Goal: Book appointment/travel/reservation

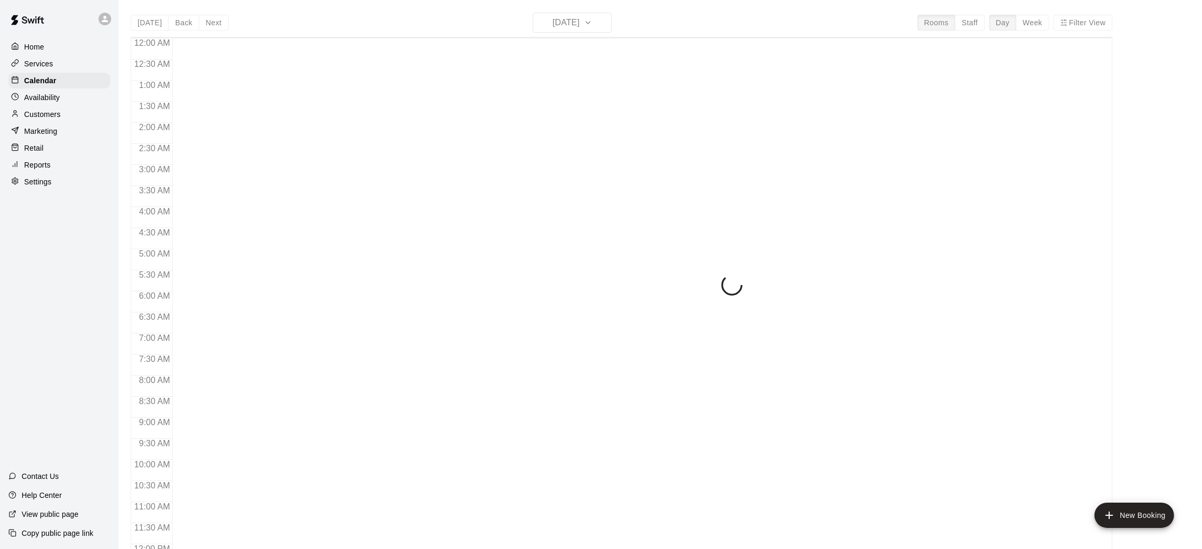
scroll to position [488, 0]
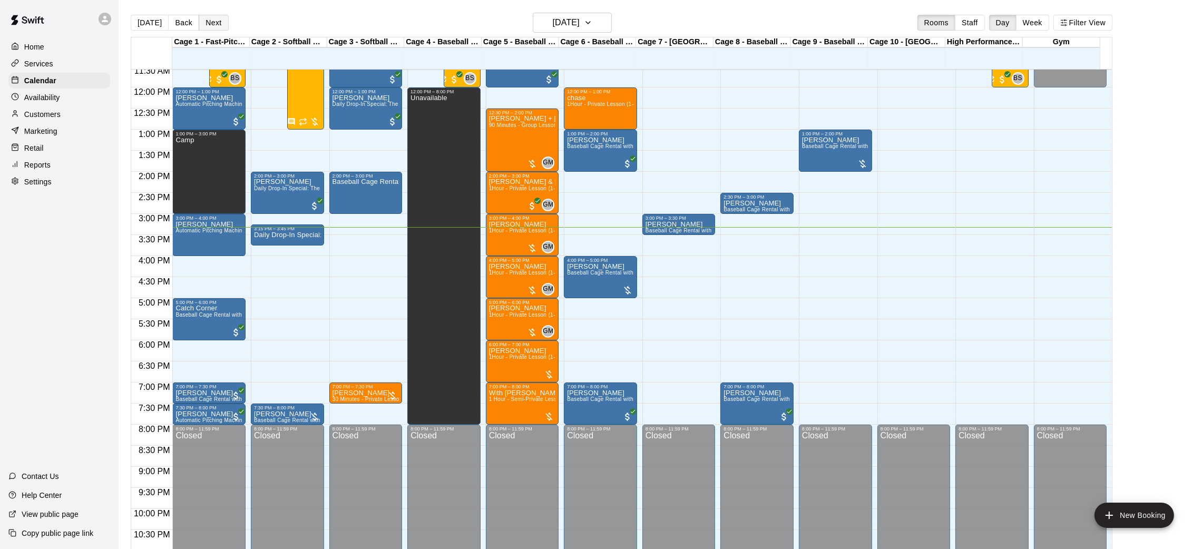
click at [213, 17] on button "Next" at bounding box center [214, 23] width 30 height 16
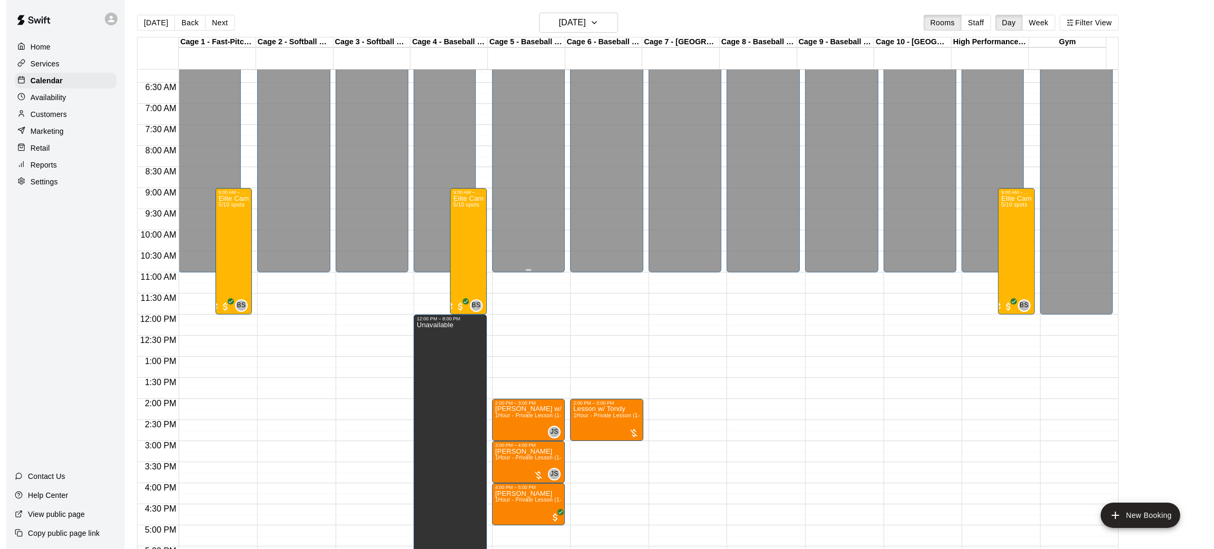
scroll to position [251, 0]
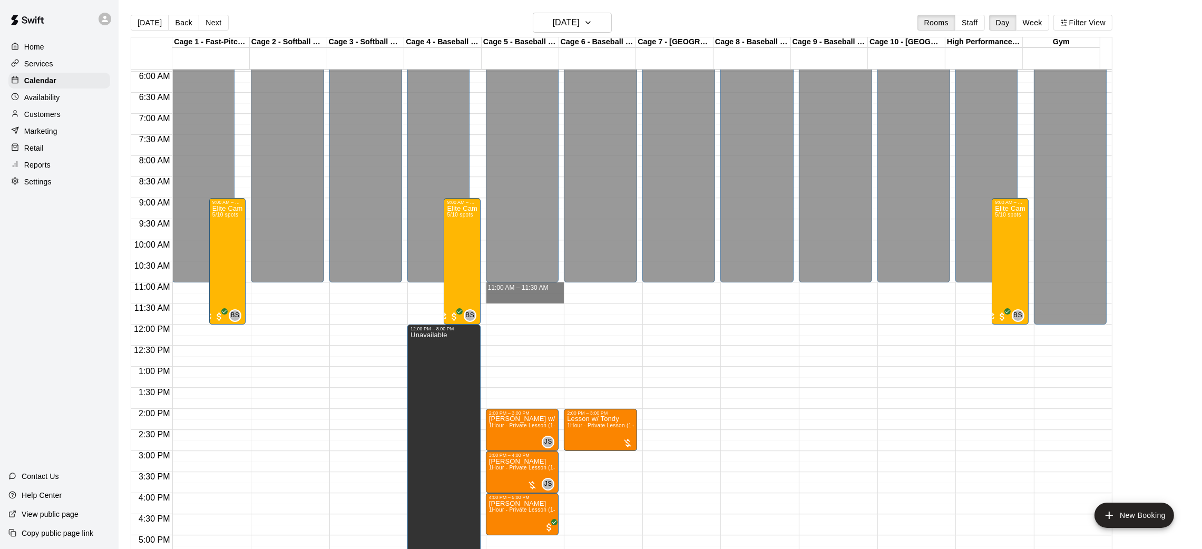
drag, startPoint x: 545, startPoint y: 286, endPoint x: 547, endPoint y: 298, distance: 12.9
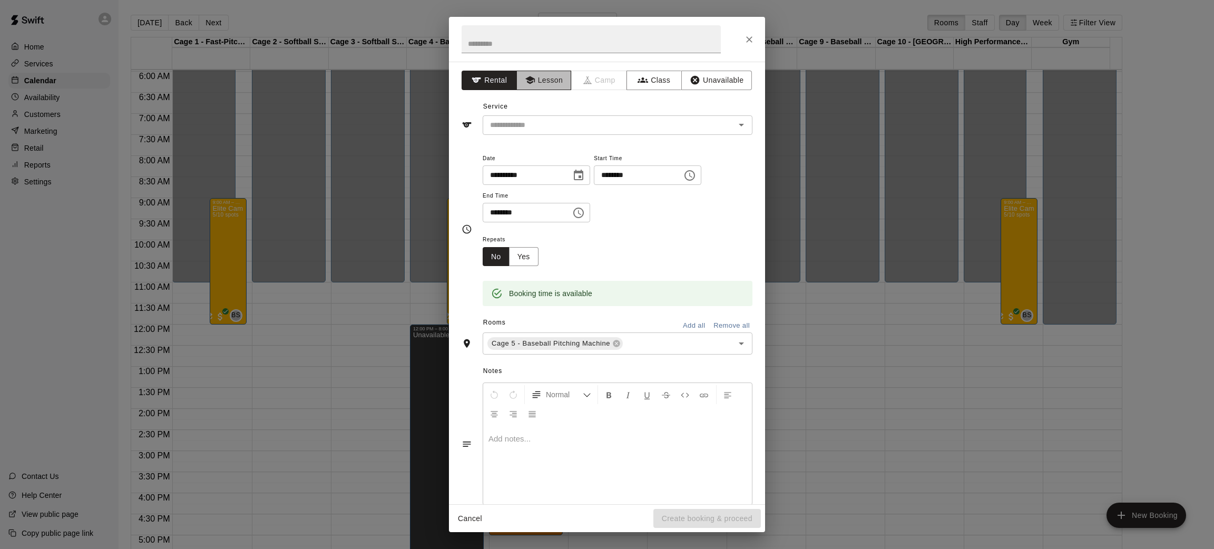
click at [546, 80] on button "Lesson" at bounding box center [543, 80] width 55 height 19
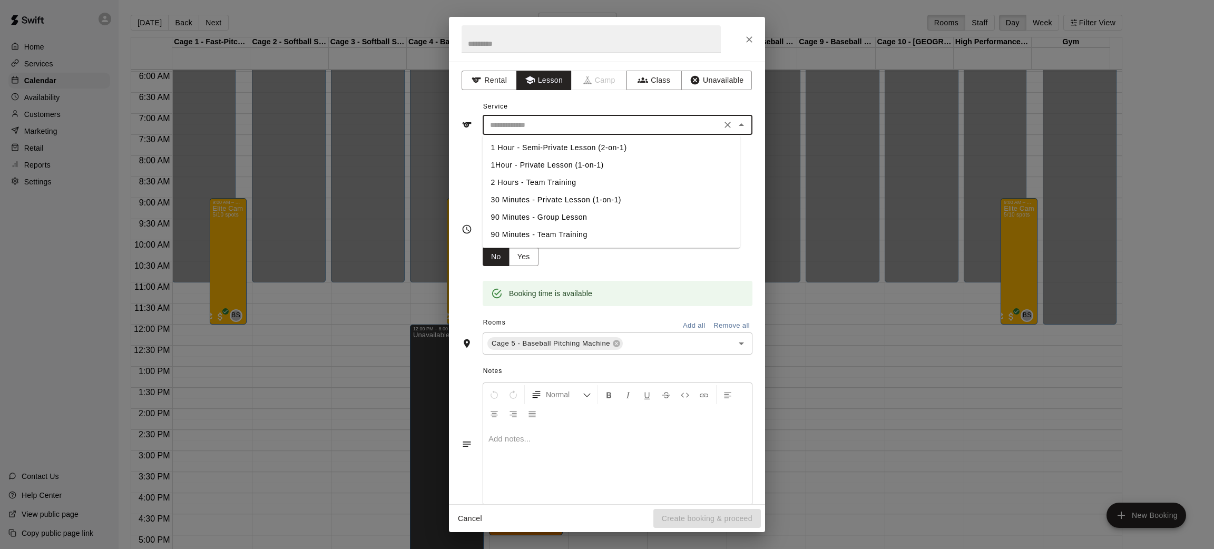
click at [559, 122] on input "text" at bounding box center [602, 125] width 232 height 13
click at [585, 203] on li "30 Minutes - Private Lesson (1-on-1)" at bounding box center [612, 199] width 258 height 17
type input "**********"
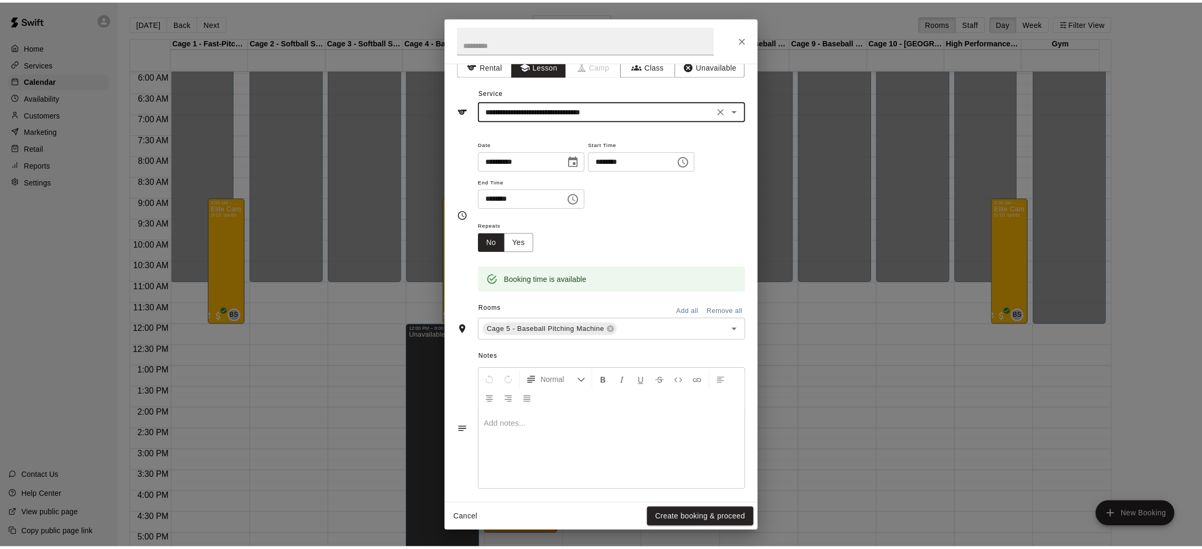
scroll to position [21, 0]
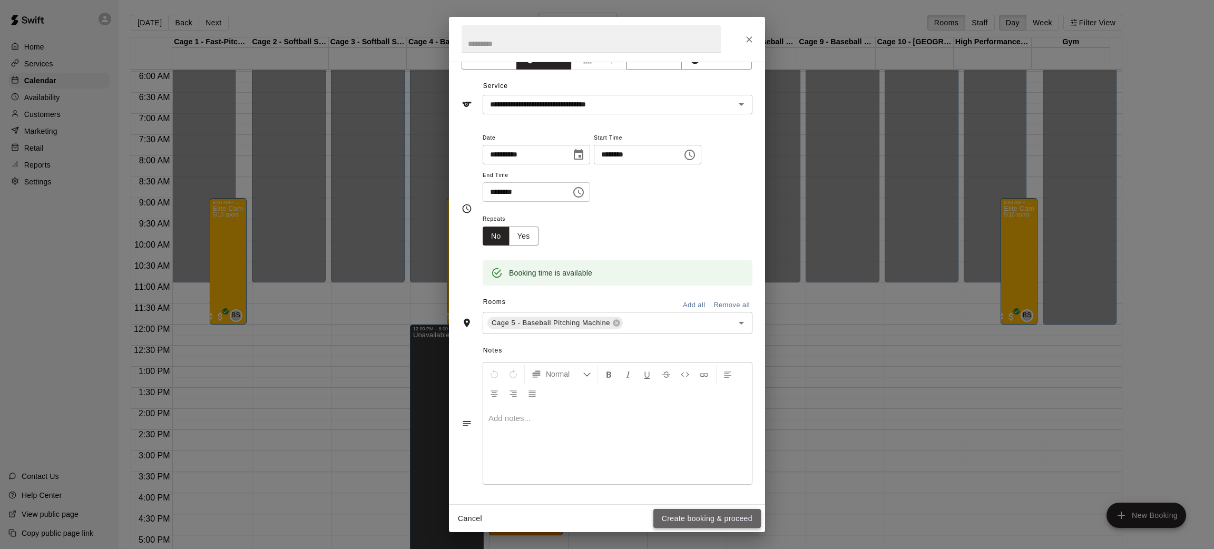
click at [680, 509] on button "Create booking & proceed" at bounding box center [706, 518] width 107 height 19
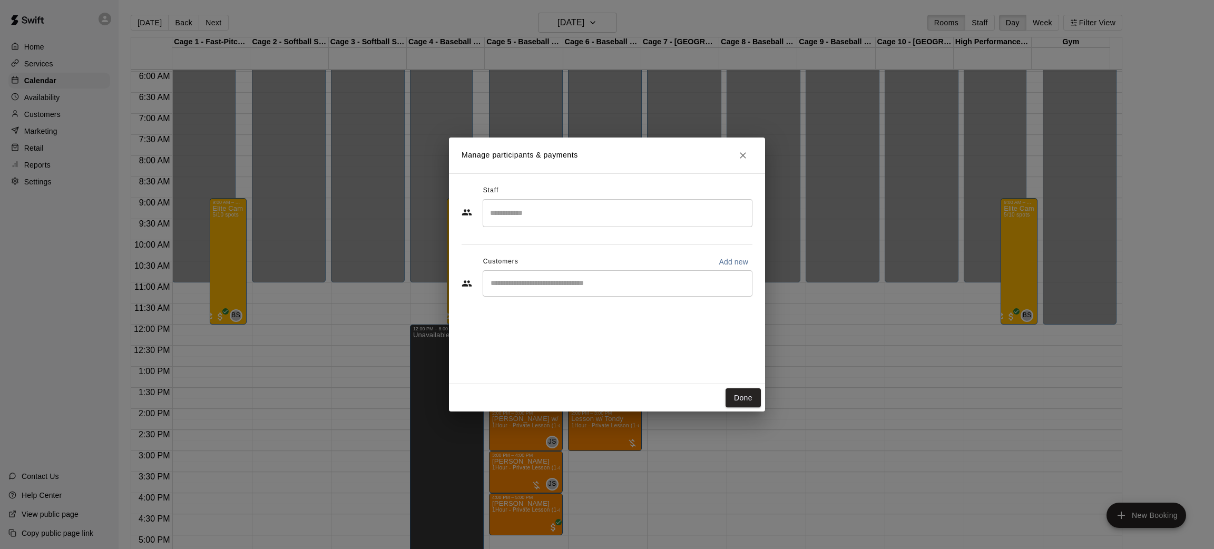
click at [543, 271] on div "​" at bounding box center [618, 283] width 270 height 26
type input "******"
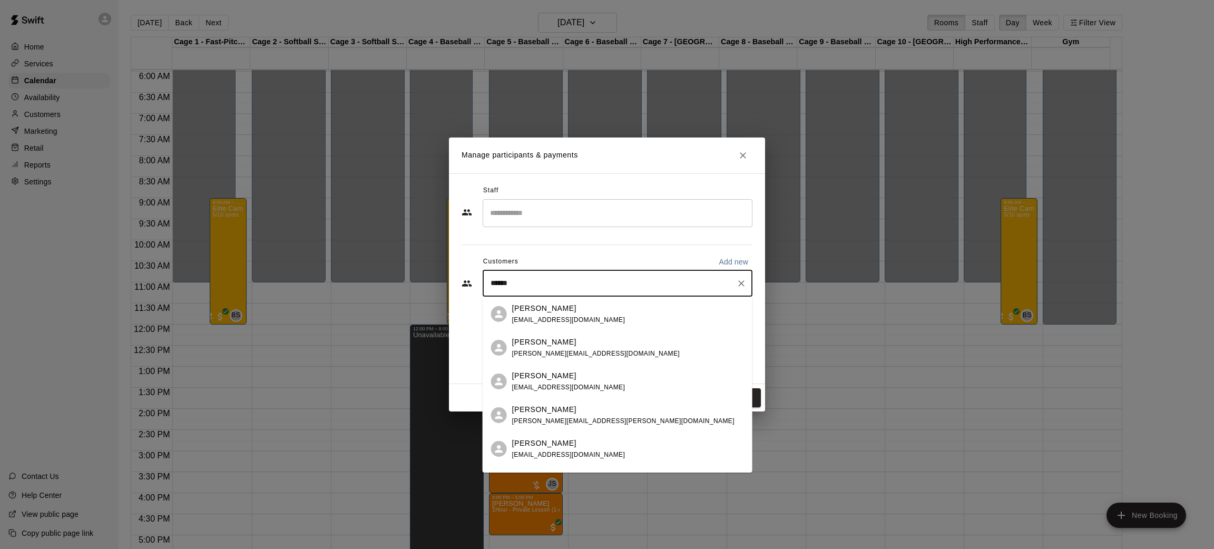
click at [621, 384] on div "[PERSON_NAME] [EMAIL_ADDRESS][DOMAIN_NAME]" at bounding box center [628, 381] width 232 height 23
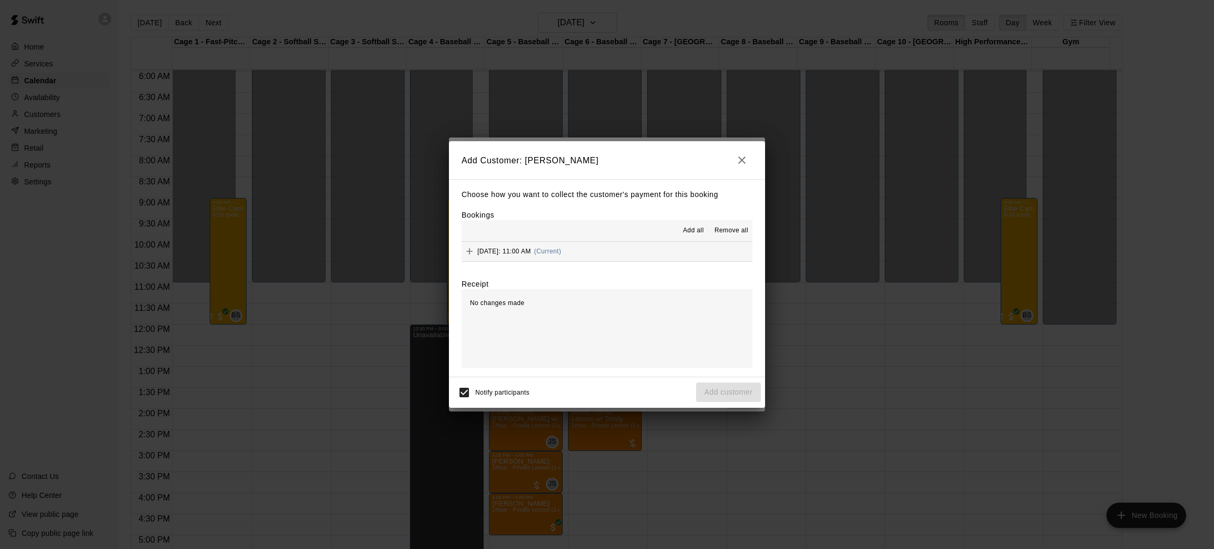
click at [696, 231] on span "Add all" at bounding box center [693, 231] width 21 height 11
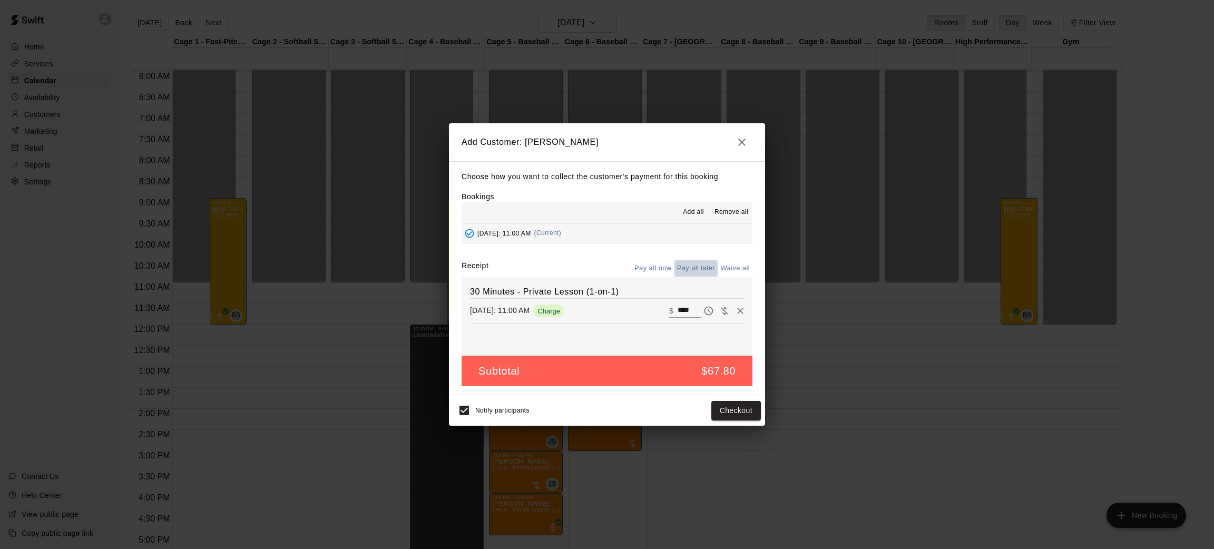
click at [703, 264] on button "Pay all later" at bounding box center [696, 268] width 44 height 16
click at [704, 417] on button "Add customer" at bounding box center [728, 410] width 65 height 19
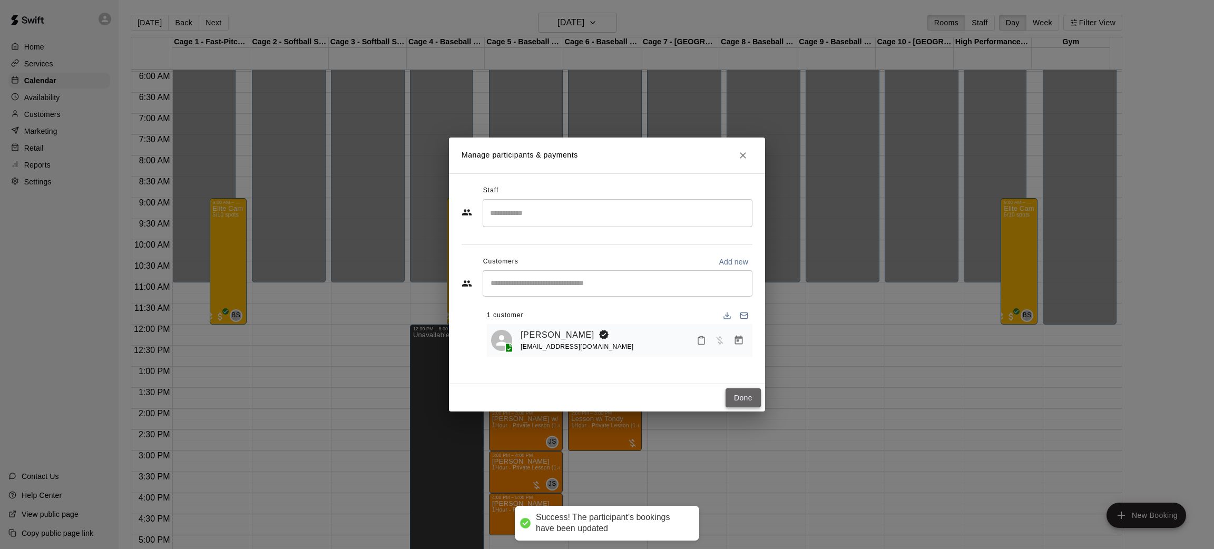
click at [740, 397] on button "Done" at bounding box center [743, 397] width 35 height 19
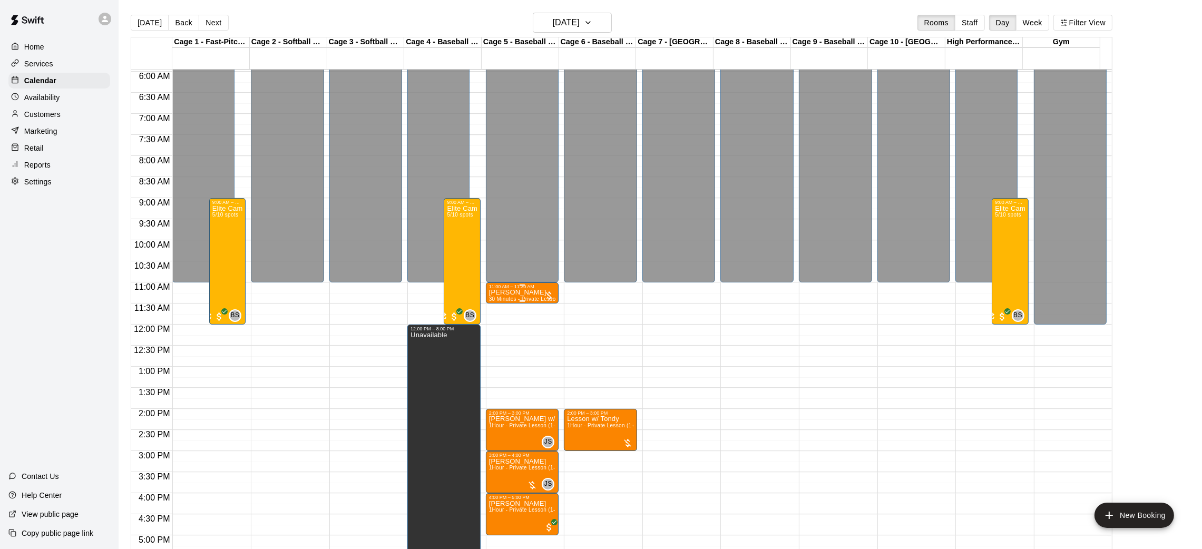
click at [526, 288] on div "11:00 AM – 11:30 AM" at bounding box center [522, 286] width 67 height 5
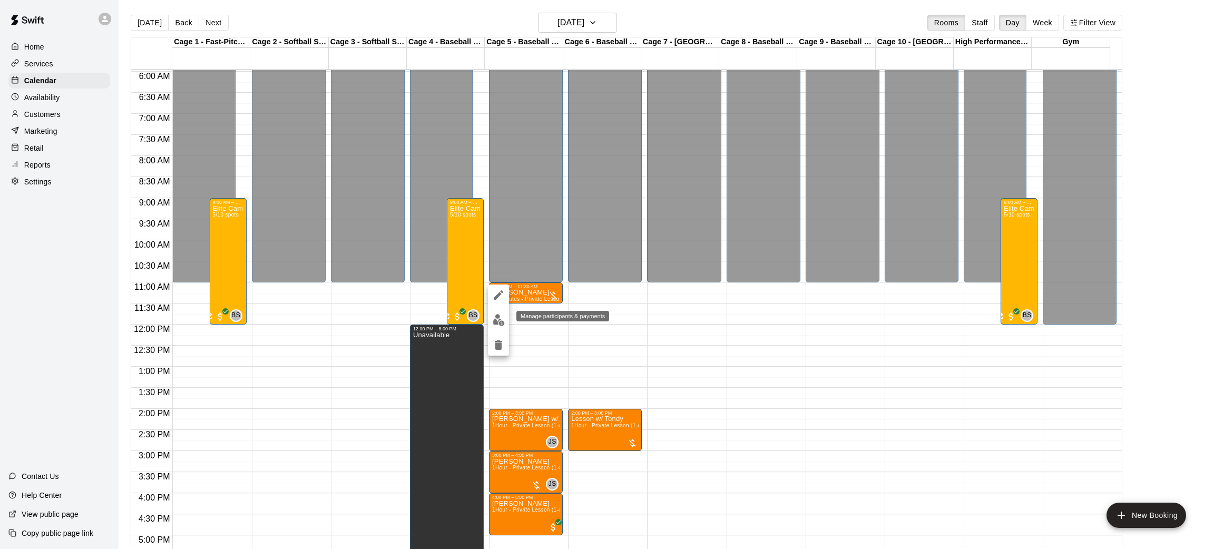
click at [493, 318] on img "edit" at bounding box center [499, 320] width 12 height 12
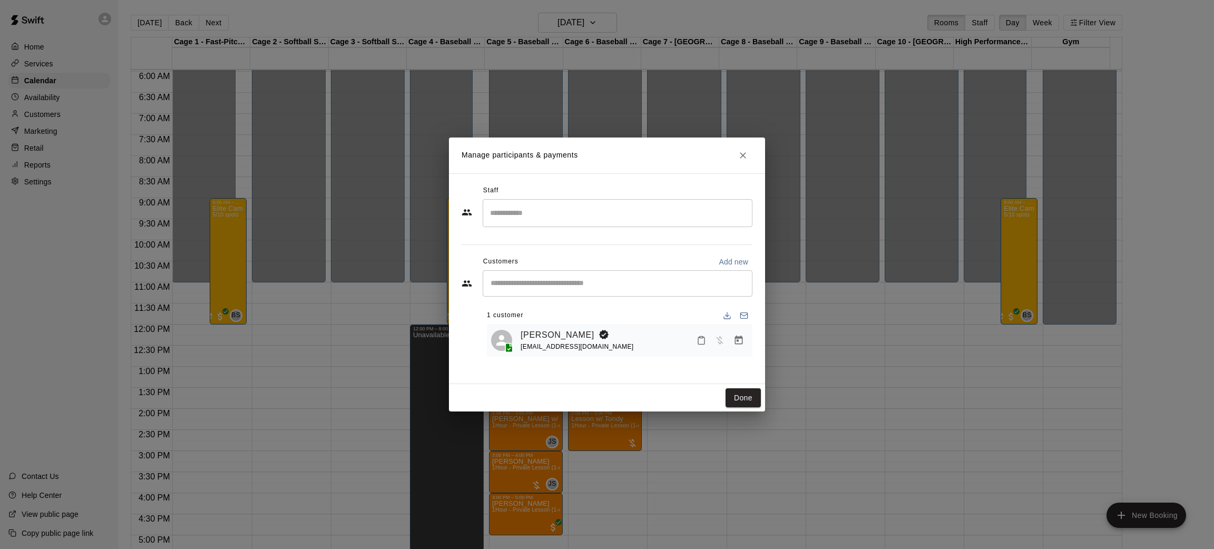
click at [518, 222] on input "Search staff" at bounding box center [617, 213] width 260 height 18
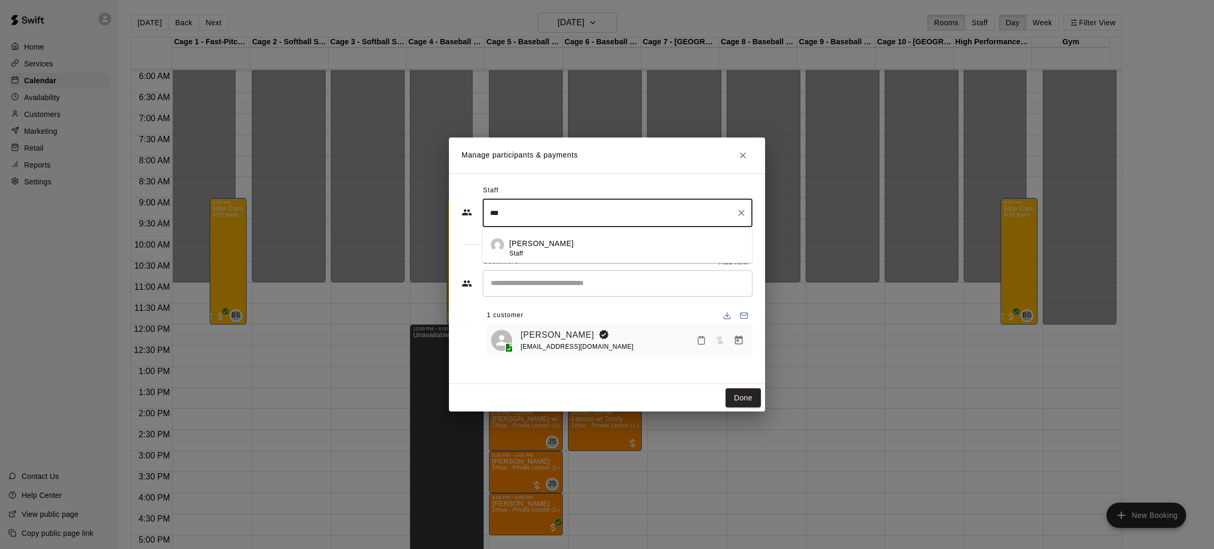
click at [557, 249] on div "[PERSON_NAME] Staff" at bounding box center [627, 248] width 234 height 21
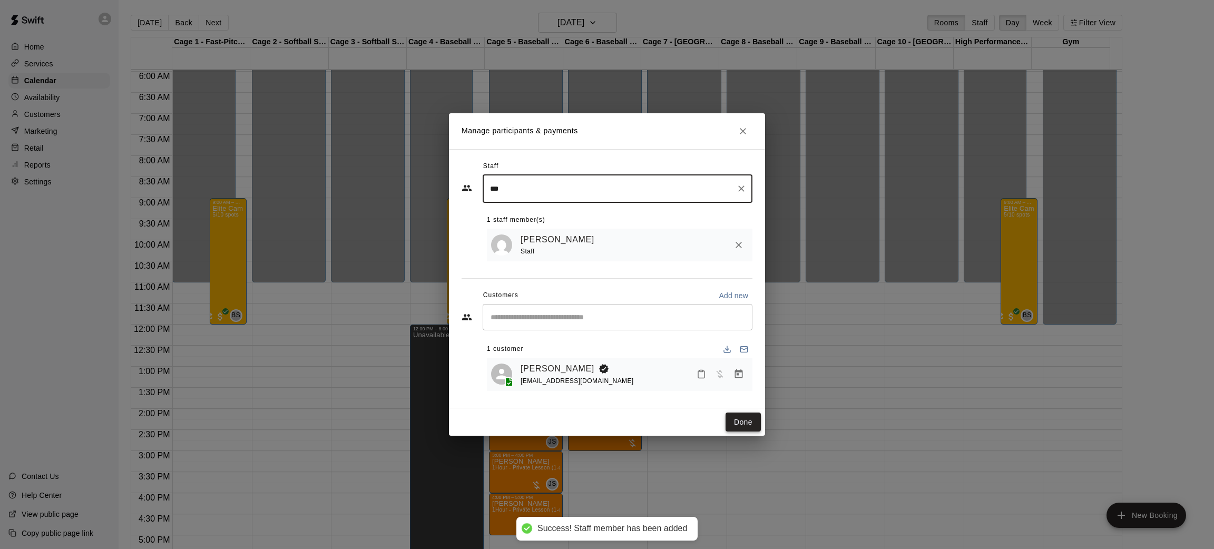
type input "***"
click at [741, 426] on button "Done" at bounding box center [743, 422] width 35 height 19
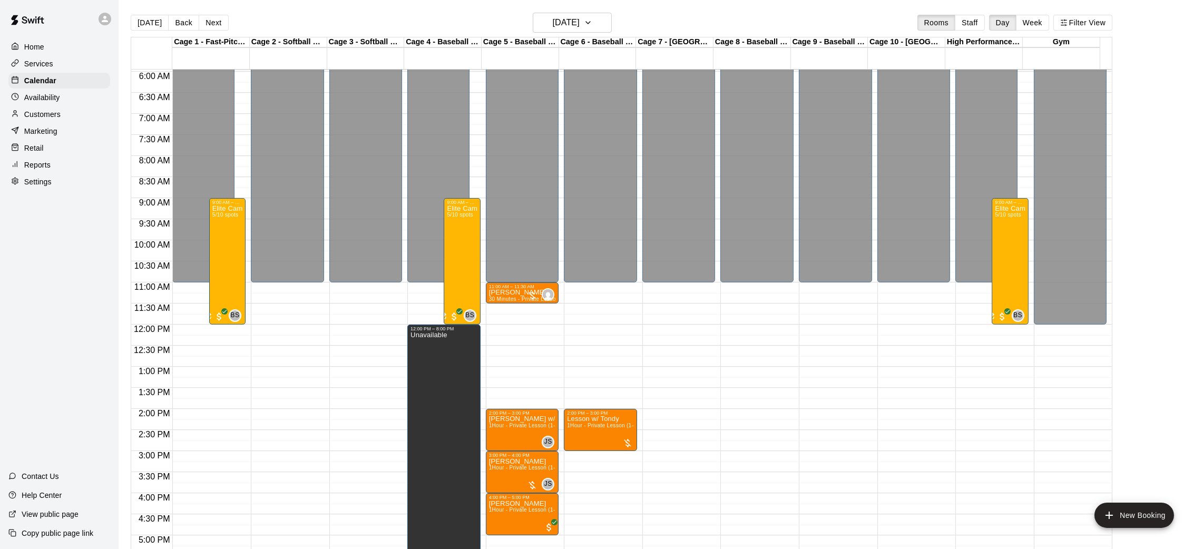
click at [145, 18] on button "[DATE]" at bounding box center [150, 23] width 38 height 16
